Goal: Task Accomplishment & Management: Complete application form

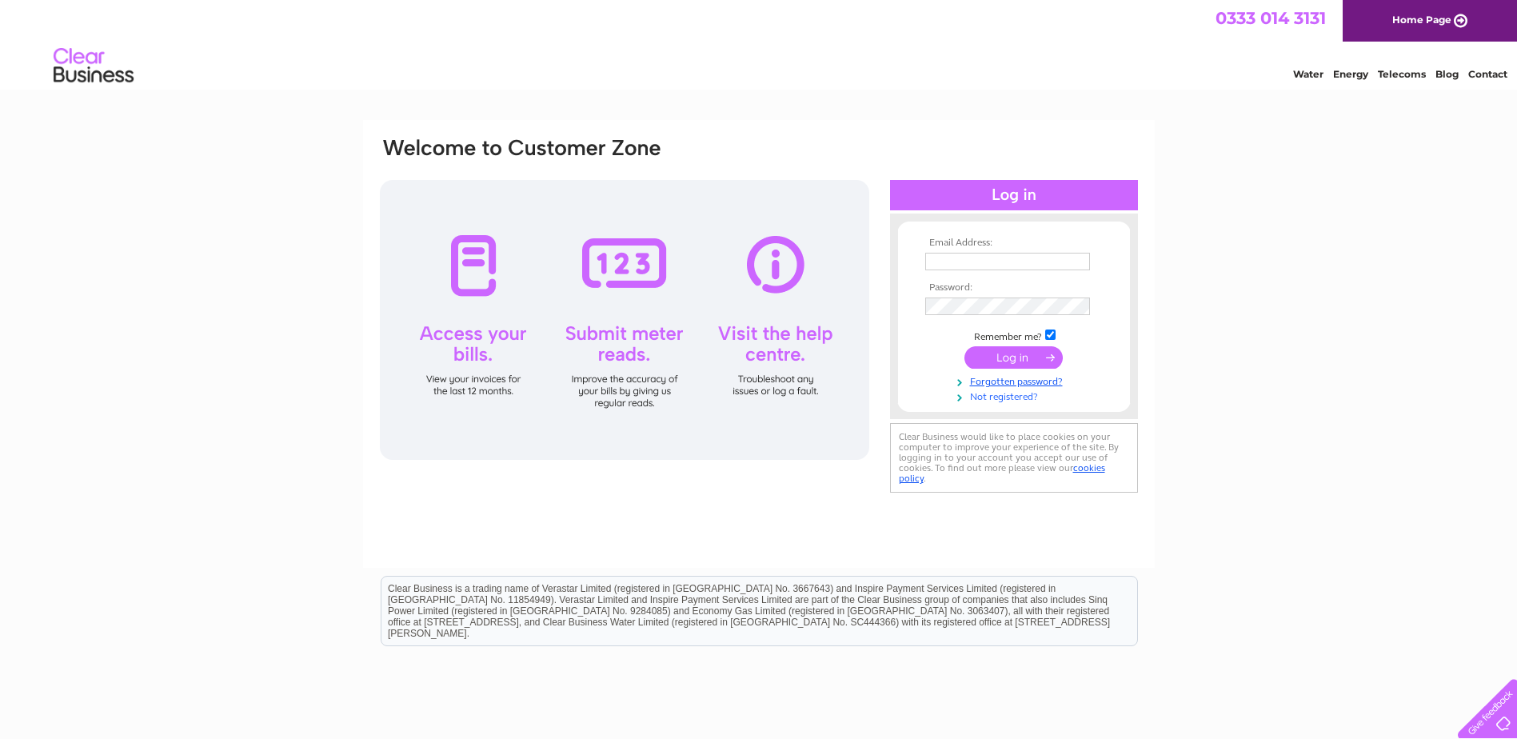
click at [976, 392] on link "Not registered?" at bounding box center [1016, 395] width 182 height 15
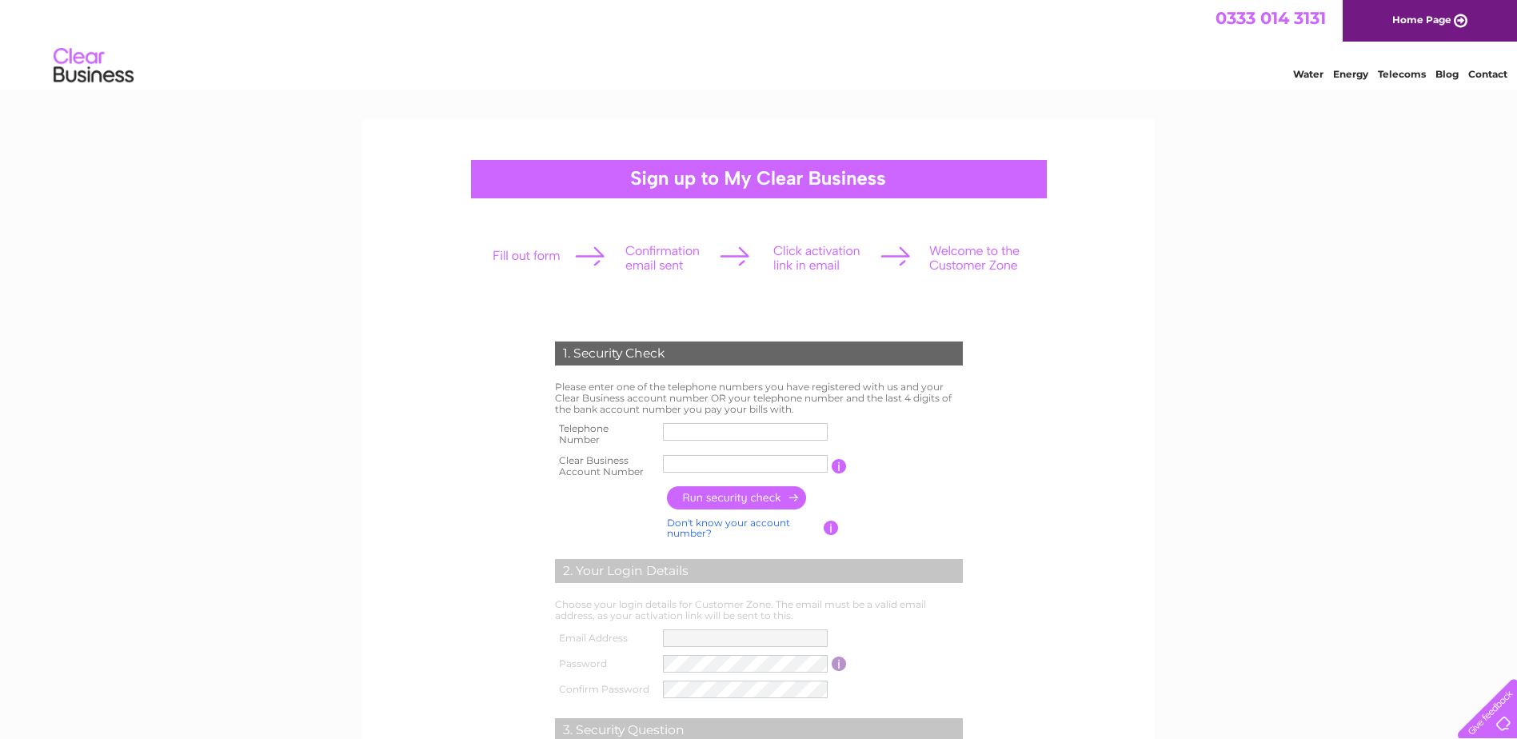
click at [761, 436] on input "text" at bounding box center [745, 432] width 165 height 18
type input "01312256441"
type input "Birthlink"
type input "01312256441"
drag, startPoint x: 709, startPoint y: 465, endPoint x: 722, endPoint y: 465, distance: 12.8
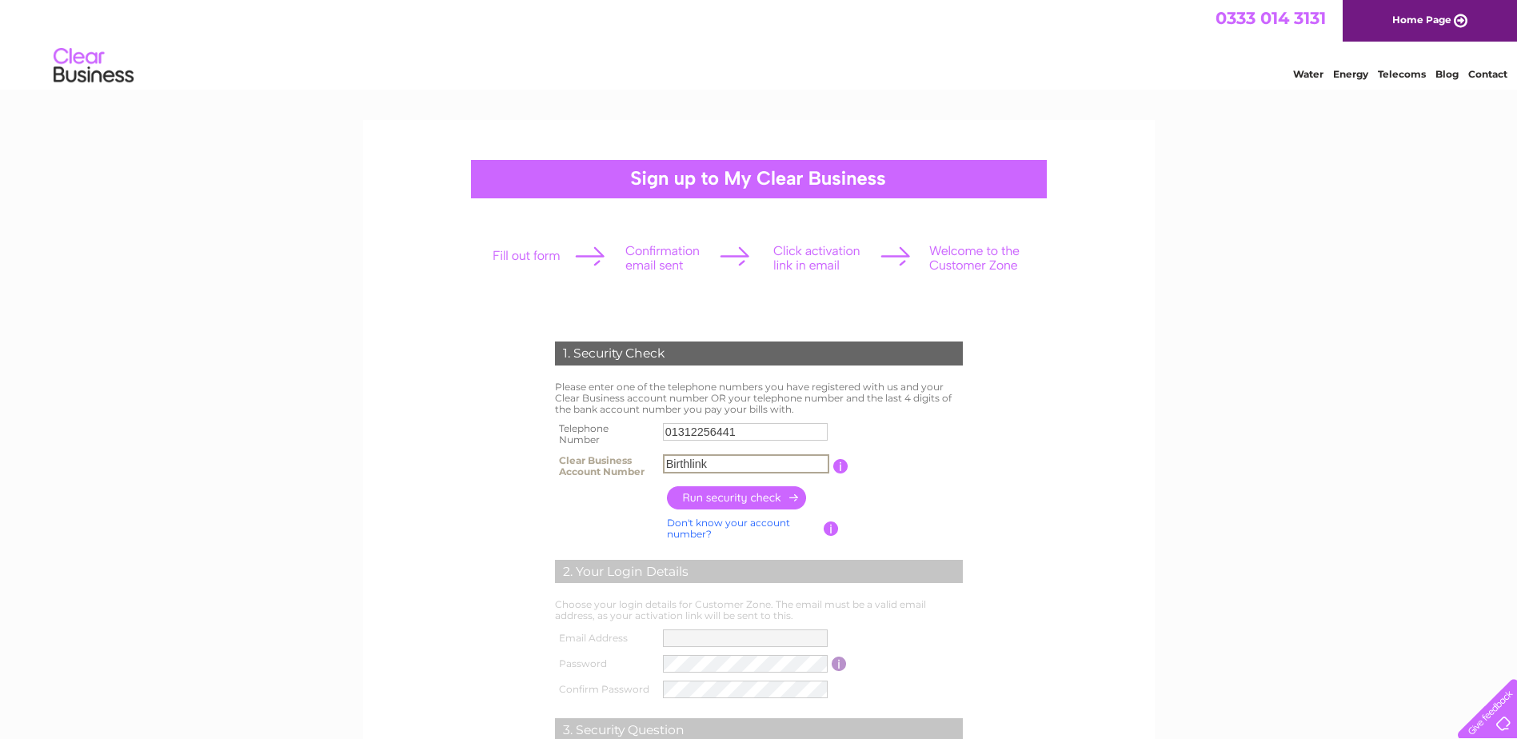
click at [709, 465] on input "Birthlink" at bounding box center [746, 463] width 166 height 19
type input "B"
type input "30322043"
click at [765, 501] on input "button" at bounding box center [737, 497] width 141 height 23
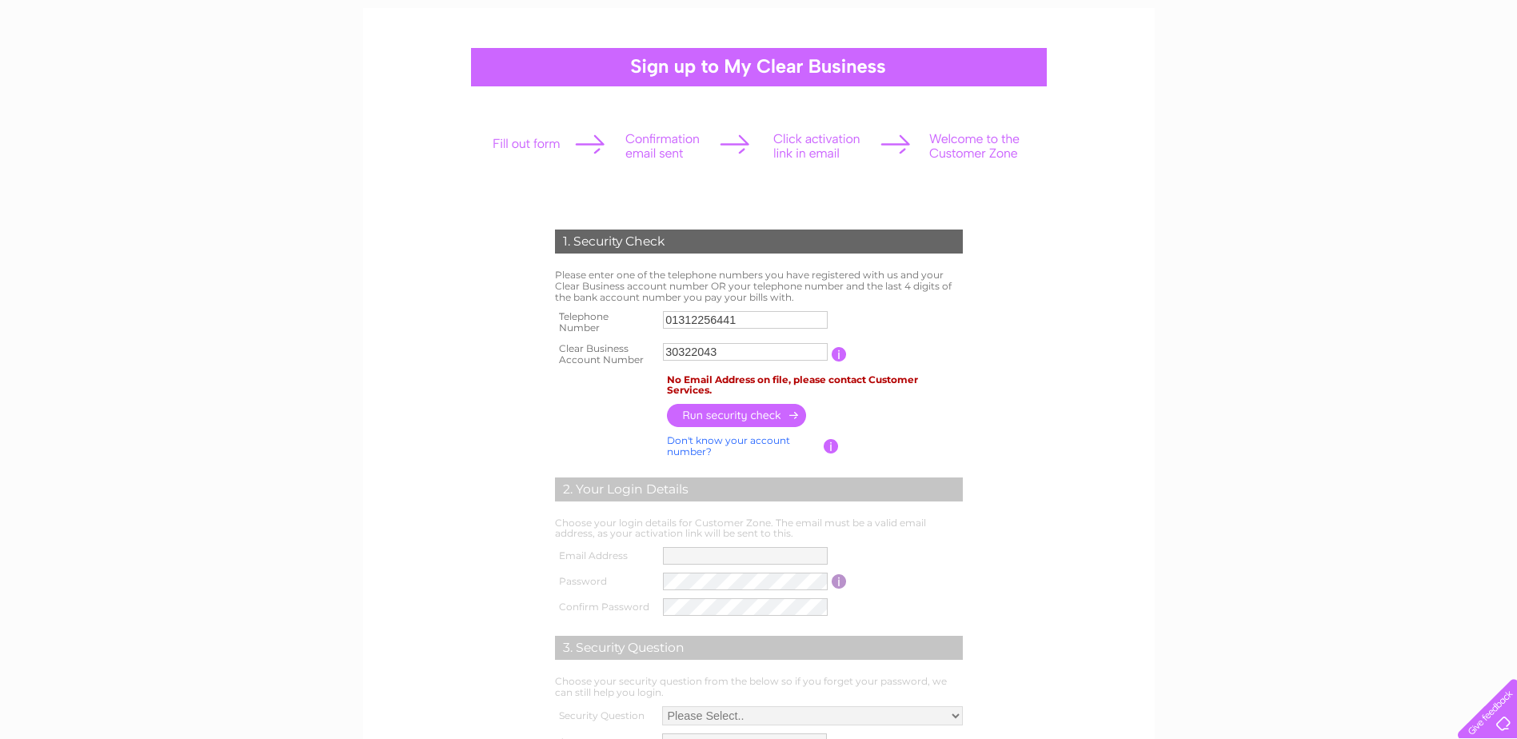
scroll to position [160, 0]
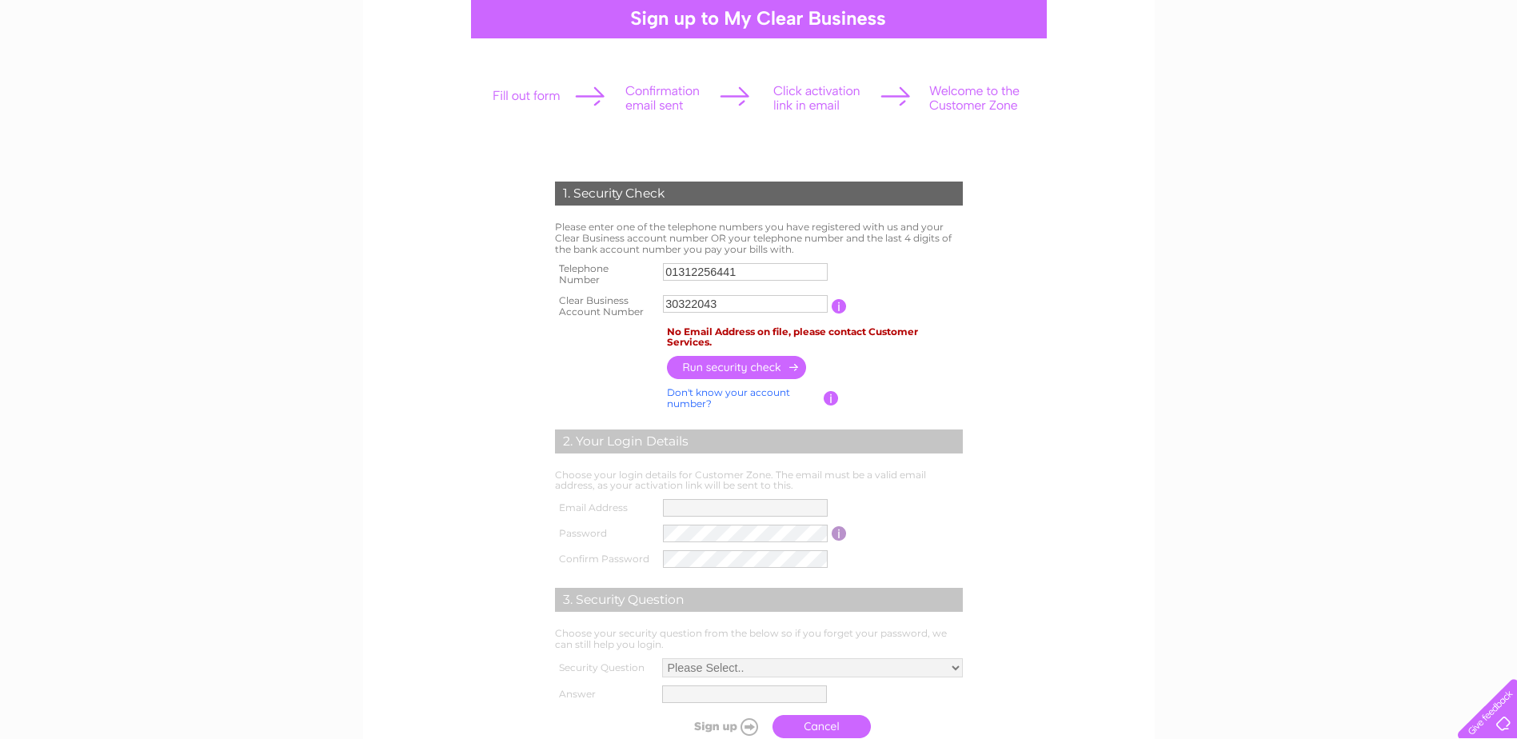
click at [750, 369] on input "button" at bounding box center [737, 367] width 141 height 23
click at [828, 398] on input "button" at bounding box center [831, 398] width 15 height 14
